Goal: Find specific page/section: Find specific page/section

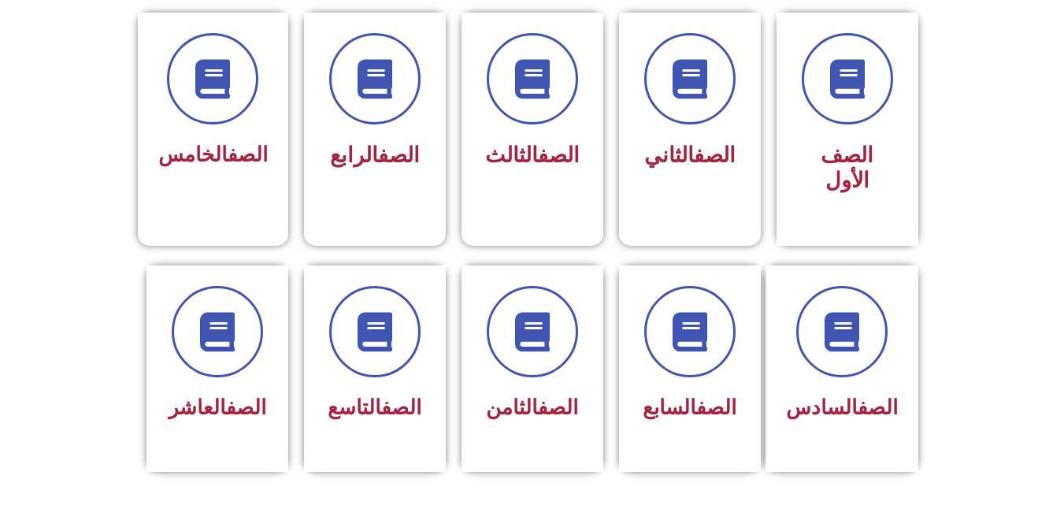
scroll to position [504, 0]
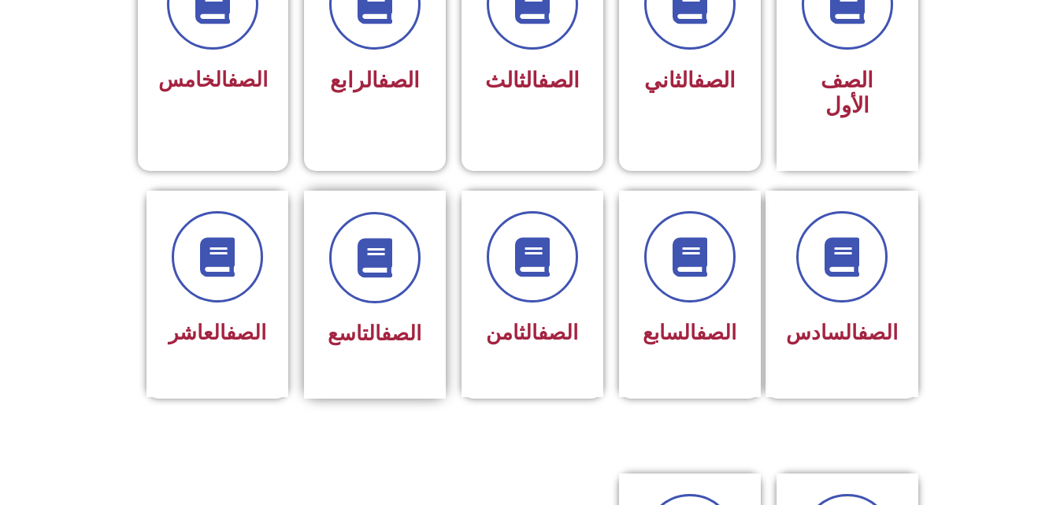
click at [381, 321] on link "الصف" at bounding box center [401, 333] width 40 height 24
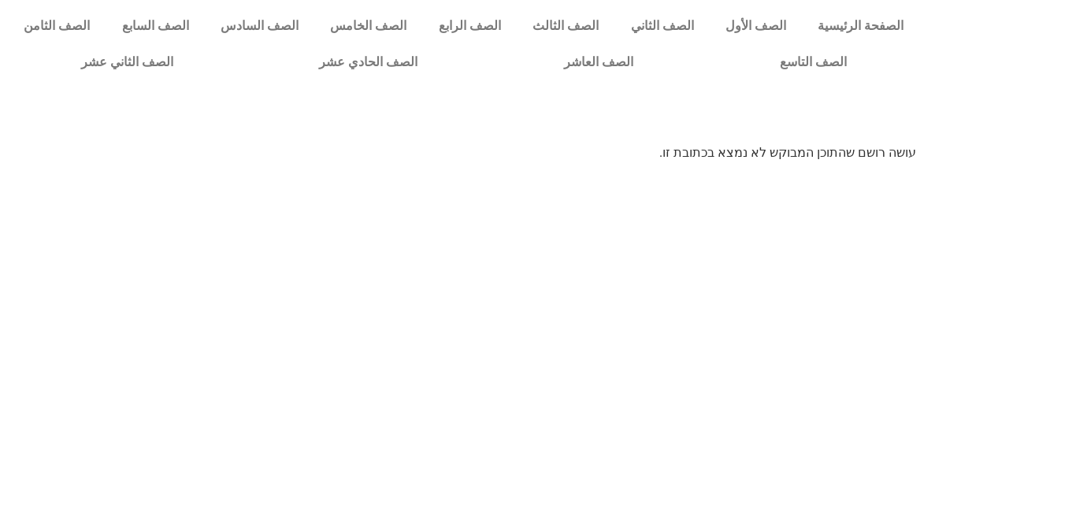
click at [799, 154] on p "עושה רושם שהתוכן המבוקש לא נמצא בכתובת זו." at bounding box center [538, 152] width 756 height 19
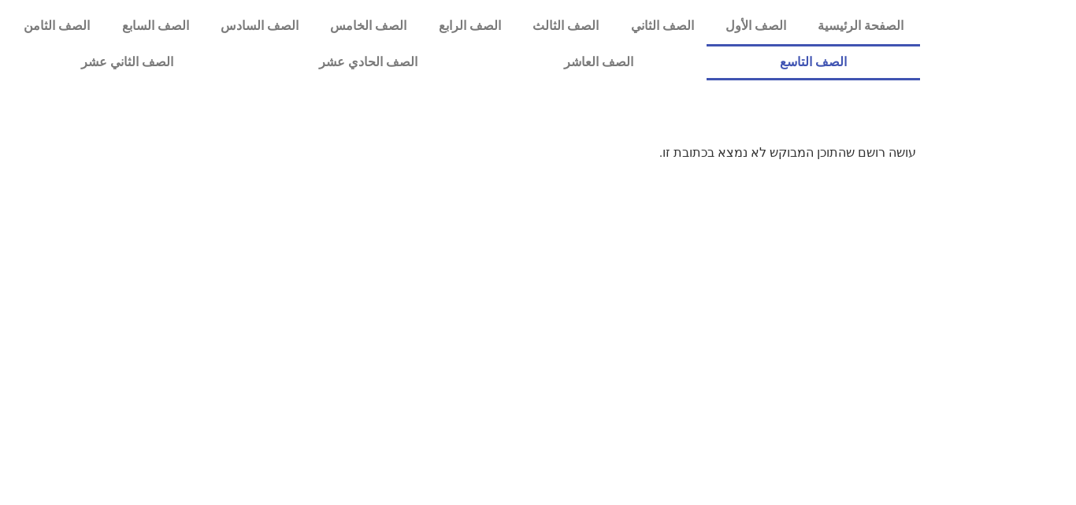
click at [706, 44] on link "الصف التاسع" at bounding box center [812, 62] width 213 height 36
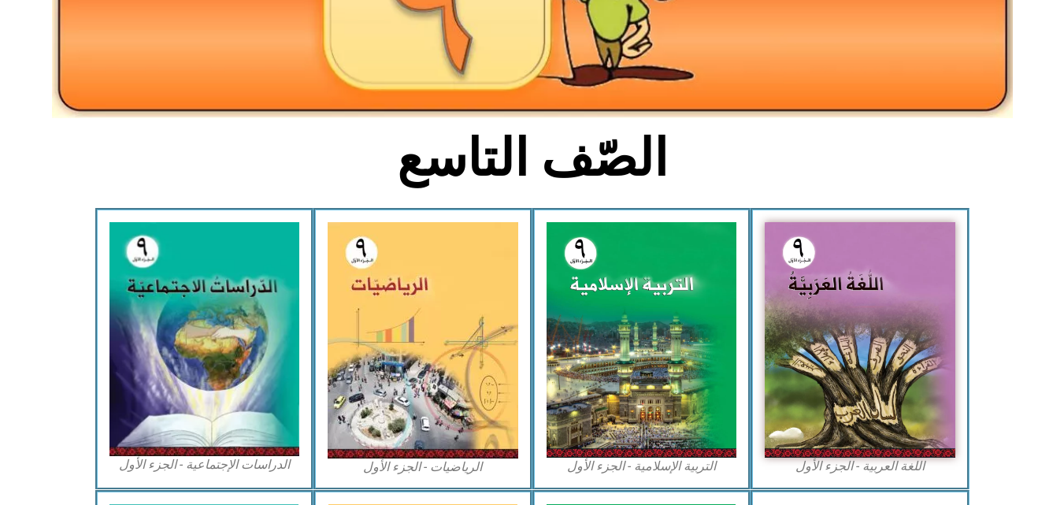
scroll to position [284, 0]
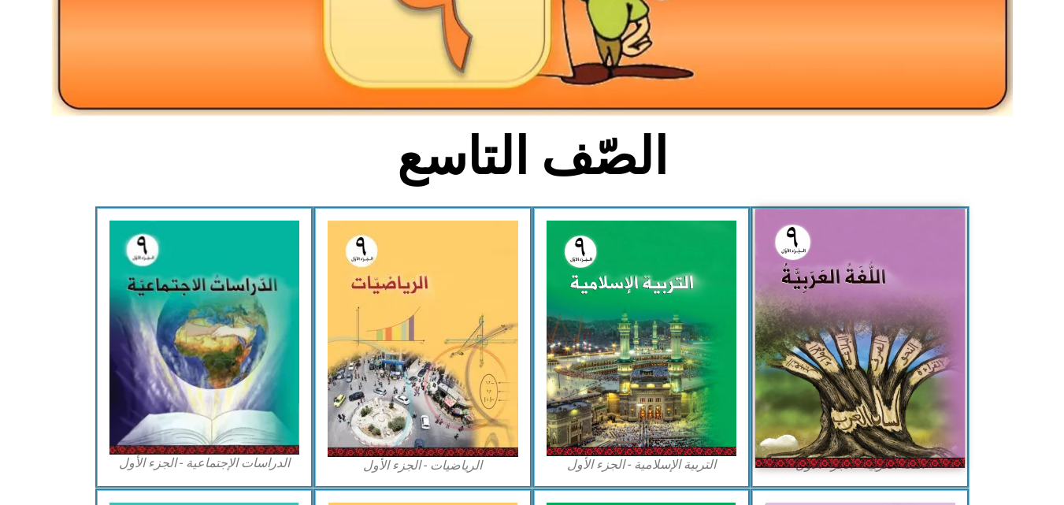
click at [881, 273] on img at bounding box center [859, 338] width 209 height 259
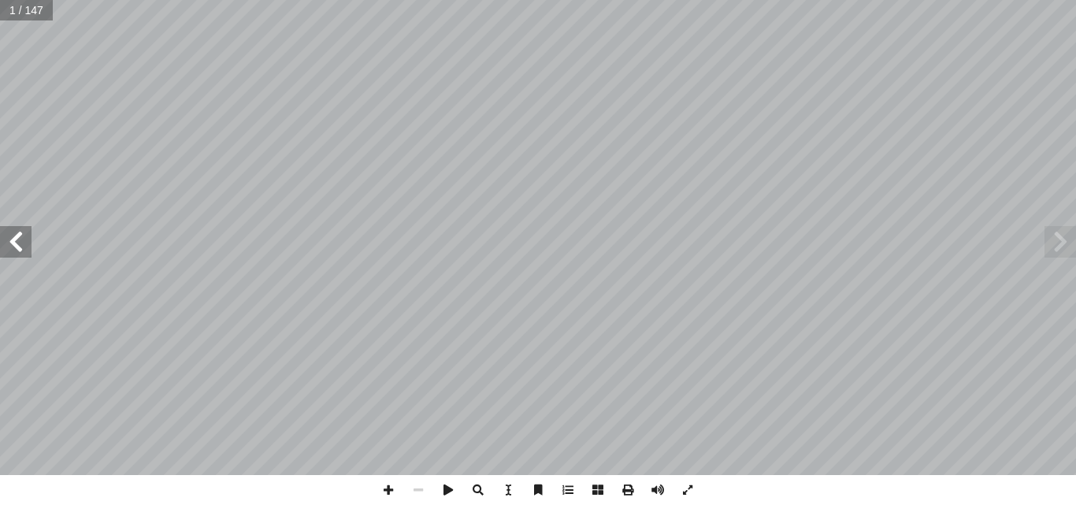
click at [0, 243] on span at bounding box center [16, 242] width 32 height 32
click at [11, 243] on span at bounding box center [16, 242] width 32 height 32
